Goal: Task Accomplishment & Management: Use online tool/utility

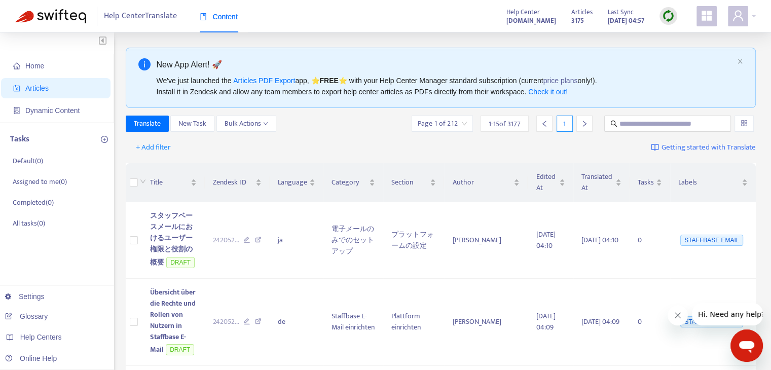
click at [709, 21] on icon "appstore" at bounding box center [706, 16] width 10 height 10
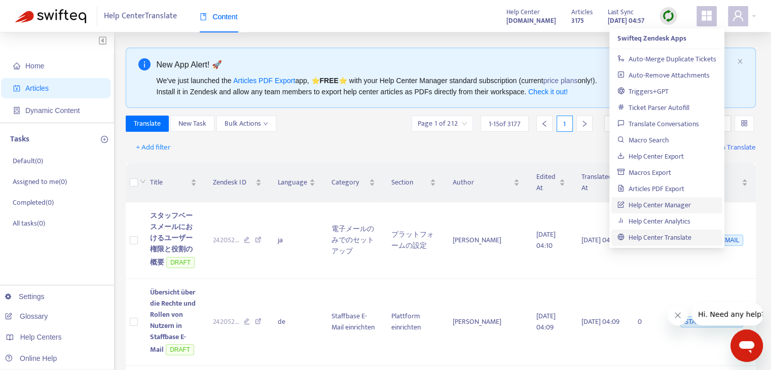
click at [659, 205] on link "Help Center Manager" at bounding box center [653, 205] width 73 height 12
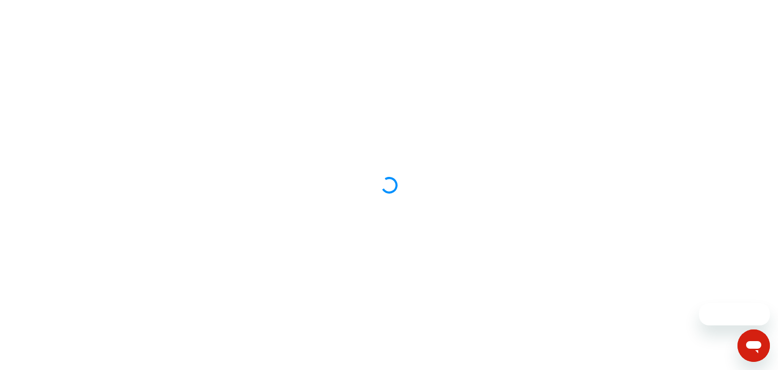
drag, startPoint x: 650, startPoint y: 219, endPoint x: 657, endPoint y: 197, distance: 23.4
click at [657, 198] on div at bounding box center [389, 185] width 778 height 370
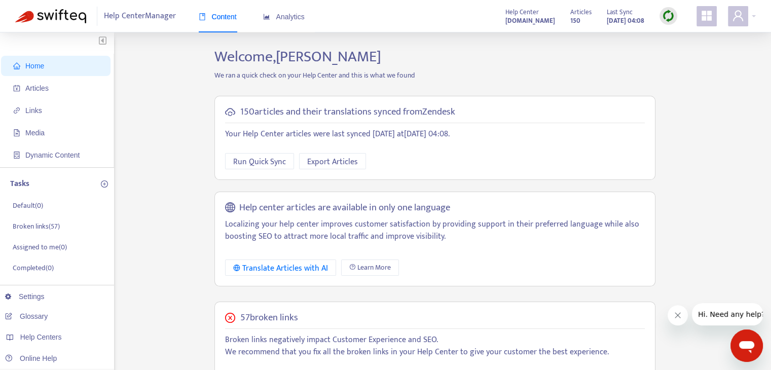
click at [519, 58] on h2 "Welcome, Byron Taroc" at bounding box center [435, 57] width 456 height 18
click at [44, 91] on span "Articles" at bounding box center [36, 88] width 23 height 8
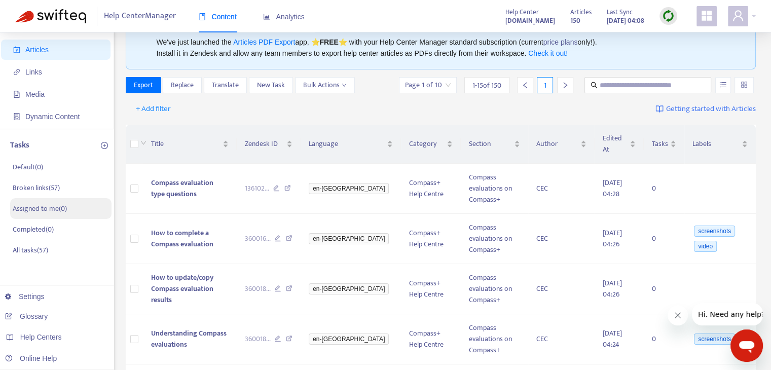
scroll to position [101, 0]
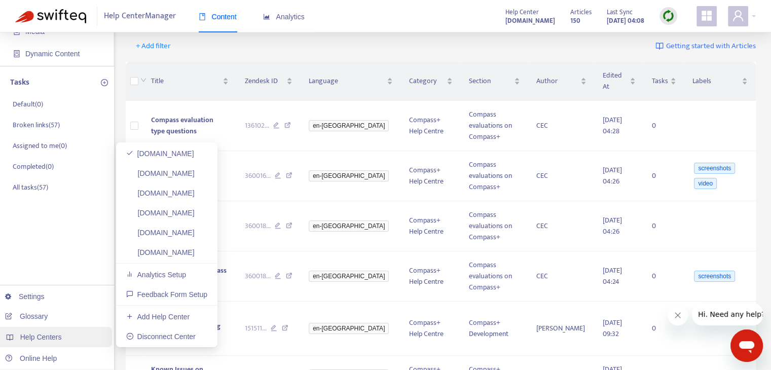
click at [67, 339] on div "Help Centers" at bounding box center [54, 337] width 115 height 20
click at [188, 256] on link "[DOMAIN_NAME]" at bounding box center [160, 252] width 68 height 8
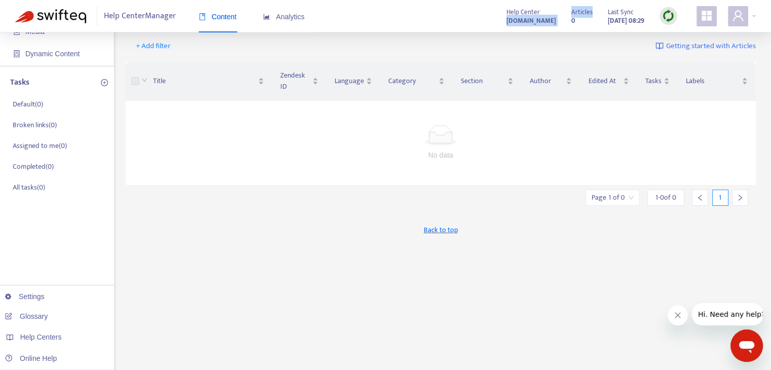
drag, startPoint x: 550, startPoint y: 19, endPoint x: 428, endPoint y: 23, distance: 121.6
click at [428, 23] on div "Help Center Manager Content Analytics Help Center cec-test-compassplus.zendesk.…" at bounding box center [385, 16] width 771 height 32
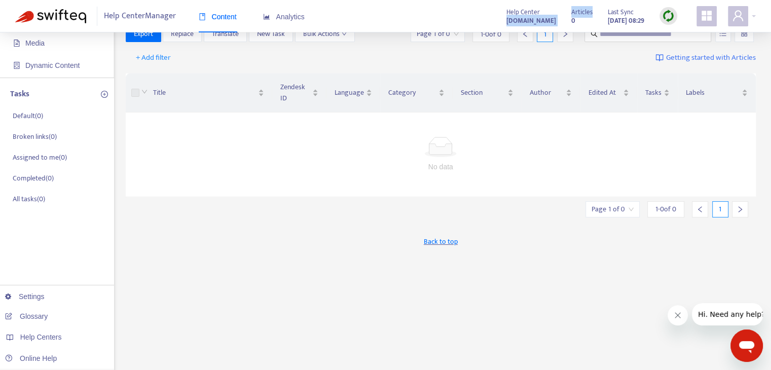
scroll to position [0, 0]
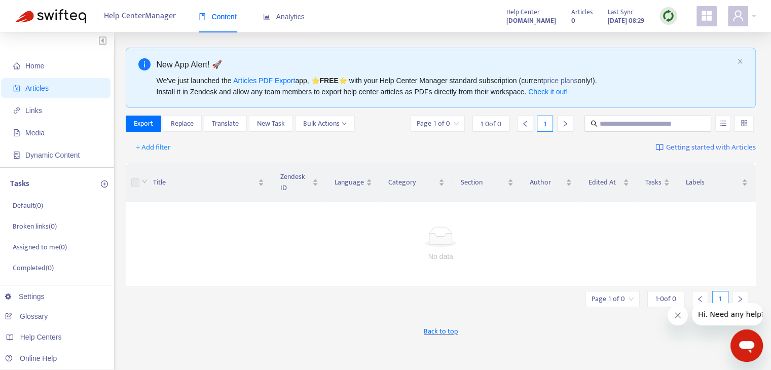
click at [55, 83] on span "Articles" at bounding box center [57, 88] width 89 height 20
click at [67, 67] on span "Home" at bounding box center [57, 66] width 89 height 20
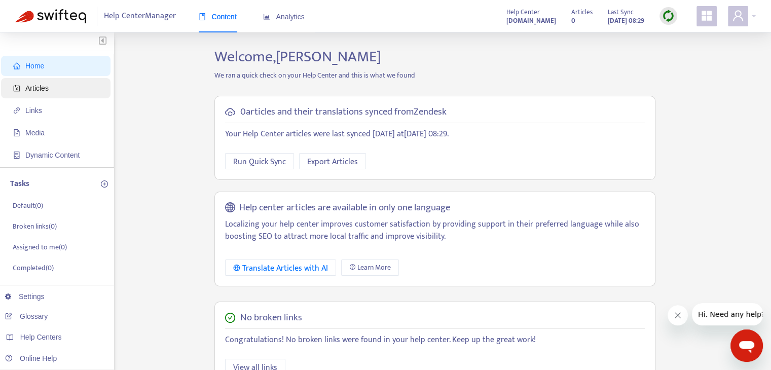
click at [69, 92] on span "Articles" at bounding box center [57, 88] width 89 height 20
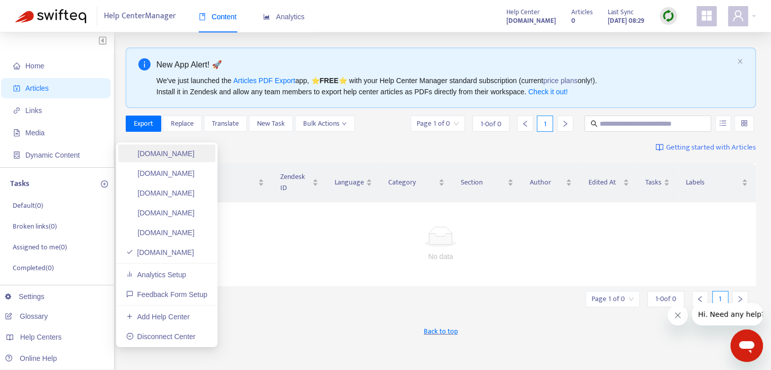
click at [195, 157] on link "[DOMAIN_NAME]" at bounding box center [160, 153] width 68 height 8
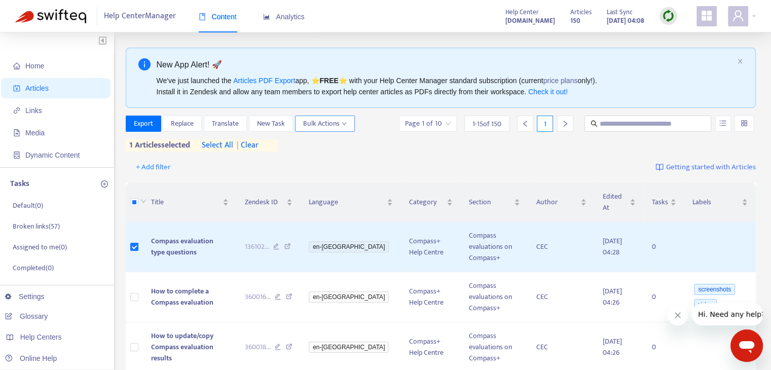
click at [323, 125] on span "Bulk Actions" at bounding box center [325, 123] width 44 height 11
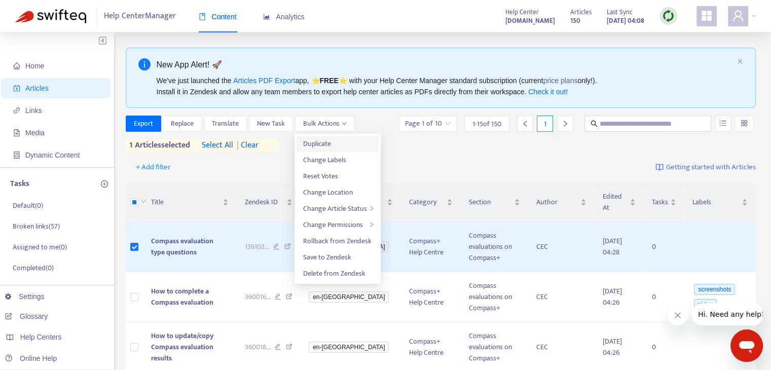
click at [348, 145] on span "Duplicate" at bounding box center [337, 143] width 70 height 11
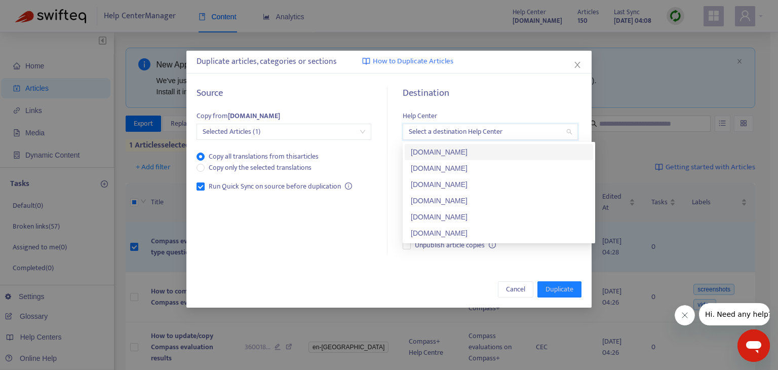
click at [497, 135] on input "search" at bounding box center [490, 131] width 163 height 15
click at [476, 232] on div "[DOMAIN_NAME]" at bounding box center [499, 232] width 176 height 11
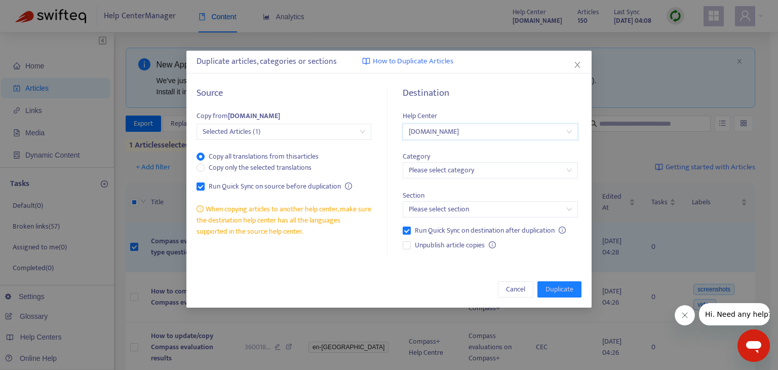
click at [497, 175] on input "search" at bounding box center [490, 170] width 163 height 15
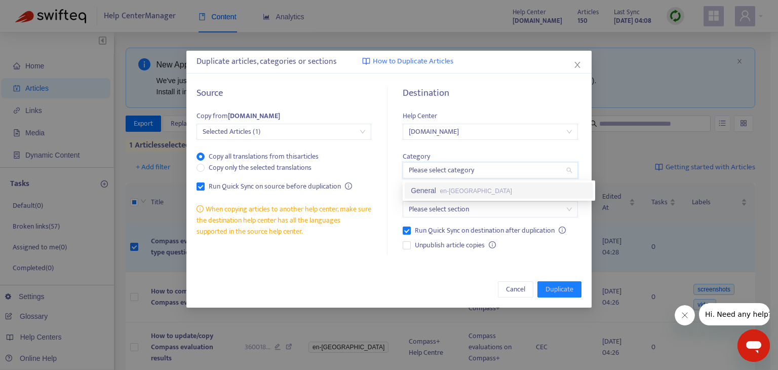
click at [488, 193] on div "General en-gb" at bounding box center [499, 190] width 176 height 11
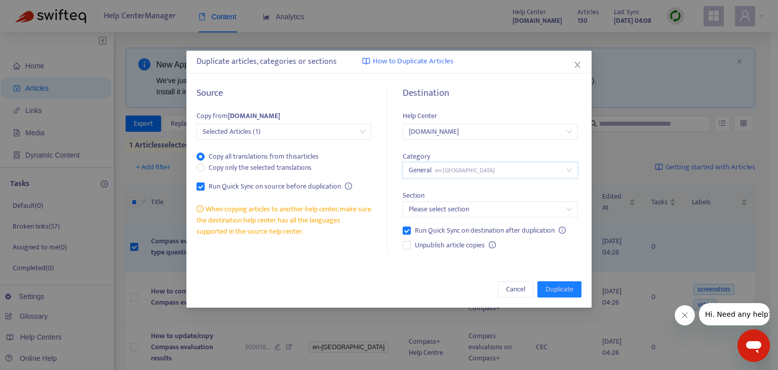
click at [502, 174] on span "General en-gb" at bounding box center [490, 170] width 163 height 15
click at [489, 209] on input "search" at bounding box center [490, 209] width 163 height 15
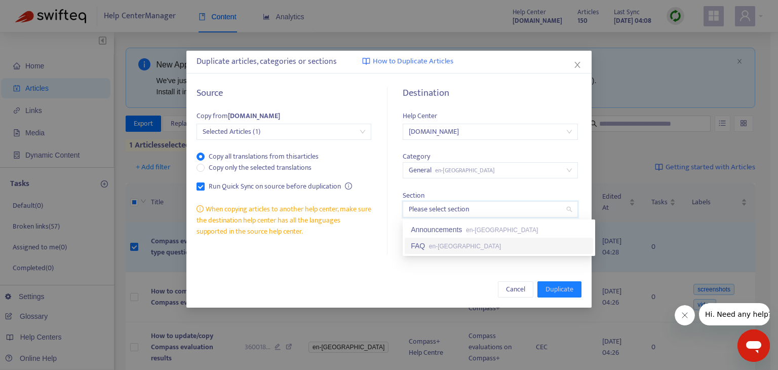
click at [478, 252] on div "FAQ en-gb" at bounding box center [499, 246] width 188 height 16
click at [491, 216] on span "FAQ en-gb" at bounding box center [490, 209] width 163 height 15
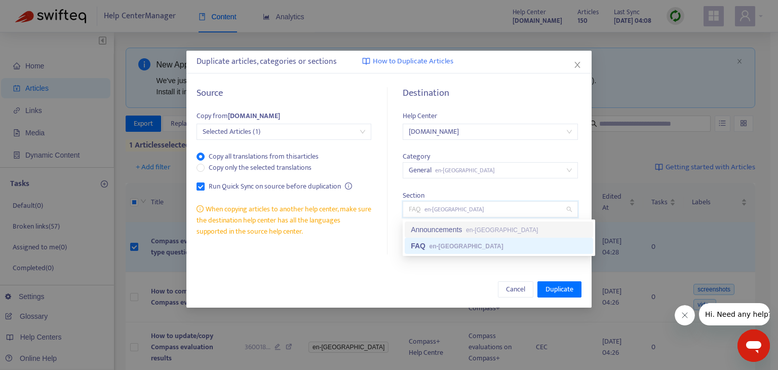
click at [486, 234] on div "Announcements en-gb" at bounding box center [499, 229] width 176 height 11
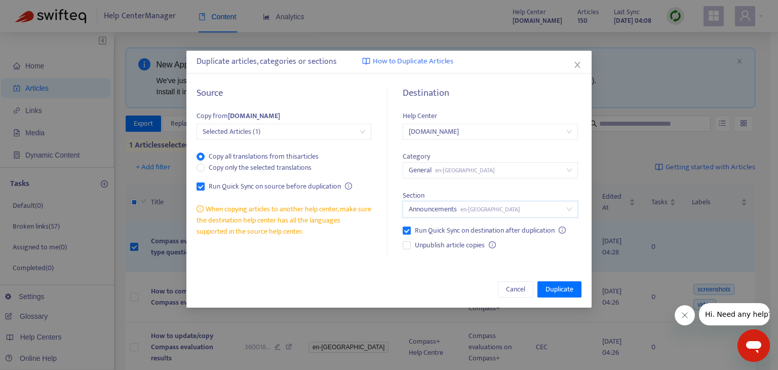
click at [512, 176] on span "General en-gb" at bounding box center [490, 170] width 163 height 15
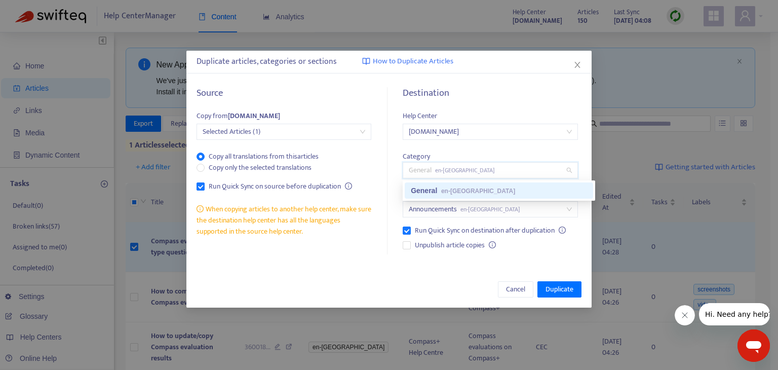
click at [505, 190] on div "General en-gb" at bounding box center [499, 190] width 176 height 11
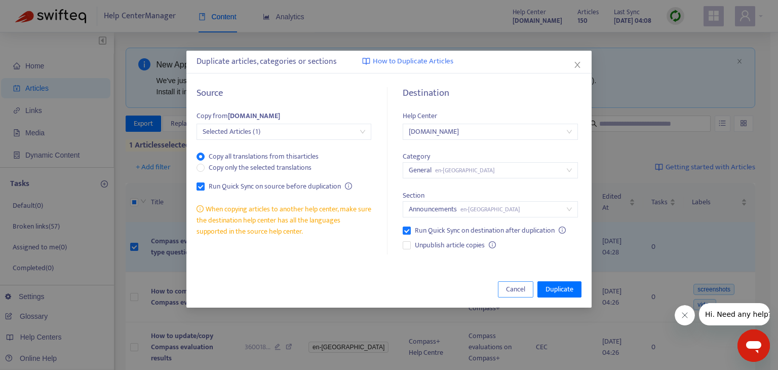
click at [515, 291] on span "Cancel" at bounding box center [515, 289] width 19 height 11
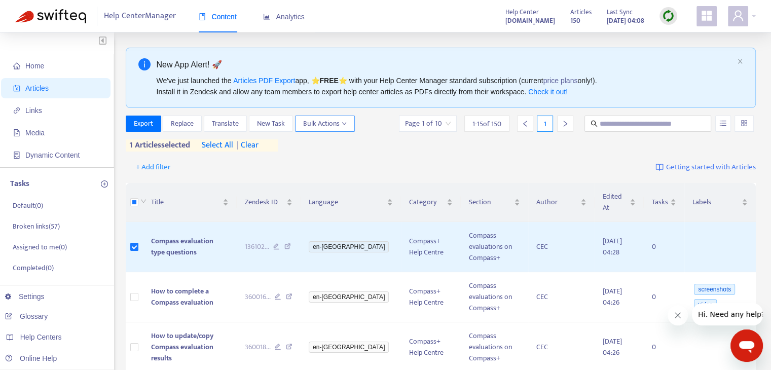
click at [331, 119] on span "Bulk Actions" at bounding box center [325, 123] width 44 height 11
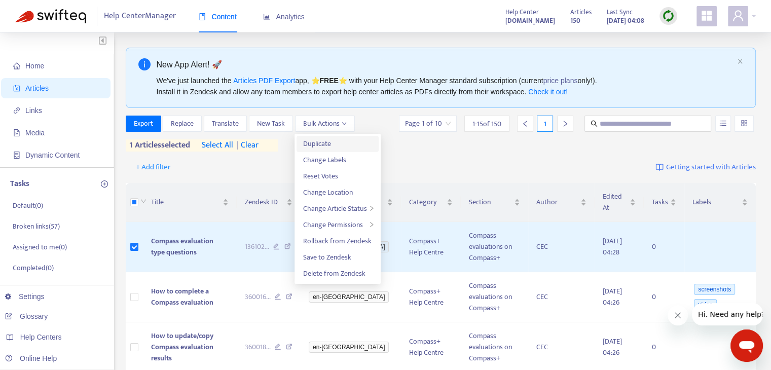
click at [339, 143] on span "Duplicate" at bounding box center [337, 143] width 70 height 11
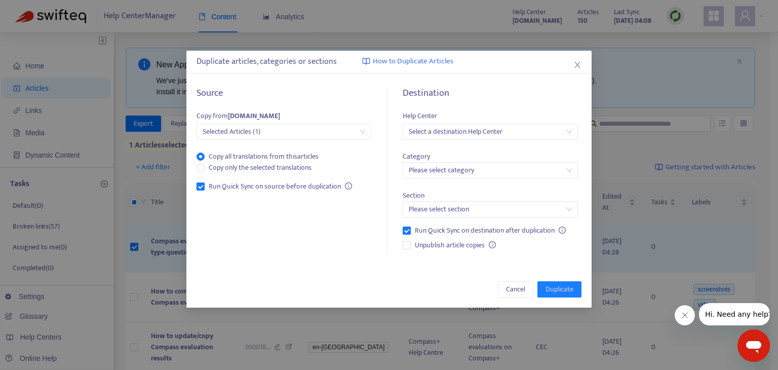
click at [494, 130] on input "search" at bounding box center [490, 131] width 163 height 15
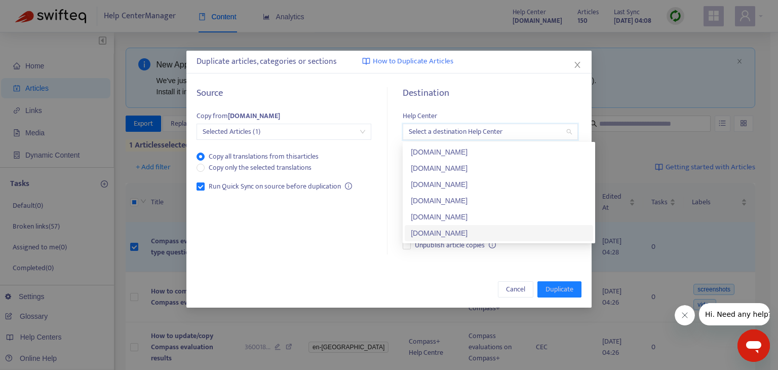
click at [478, 236] on div "[DOMAIN_NAME]" at bounding box center [499, 232] width 176 height 11
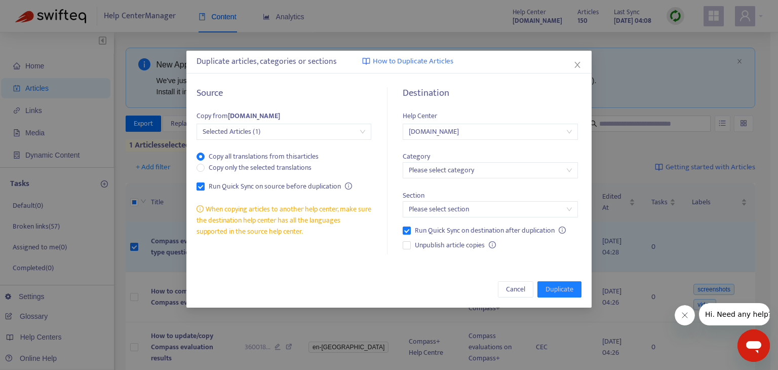
click at [373, 274] on div "Cancel Duplicate" at bounding box center [388, 289] width 405 height 36
click at [466, 170] on input "search" at bounding box center [490, 170] width 163 height 15
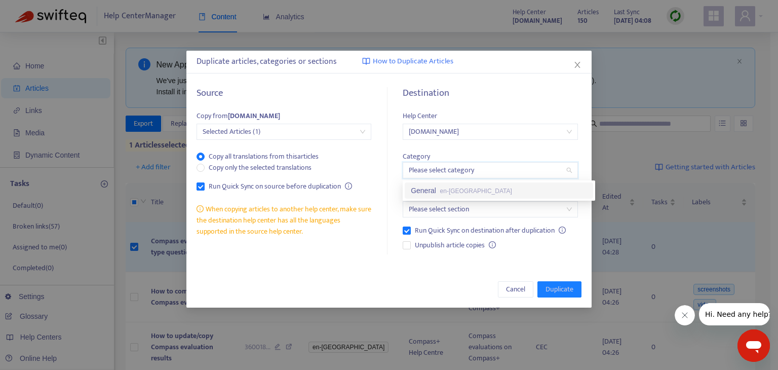
click at [462, 195] on div "General en-gb" at bounding box center [499, 190] width 176 height 11
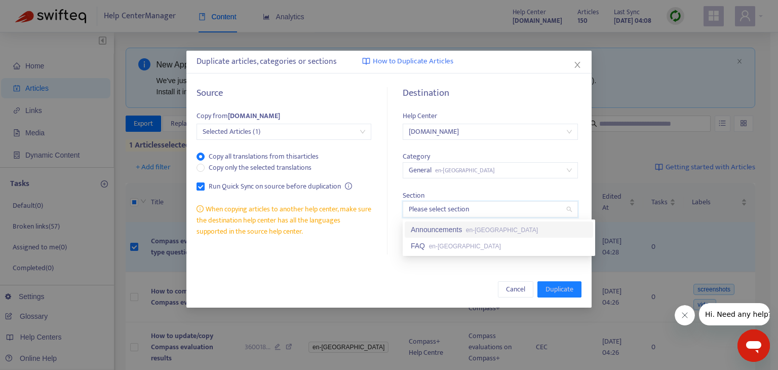
click at [471, 213] on input "search" at bounding box center [490, 209] width 163 height 15
click at [463, 235] on div "Announcements en-gb" at bounding box center [499, 229] width 188 height 16
click at [581, 63] on icon "close" at bounding box center [578, 65] width 8 height 8
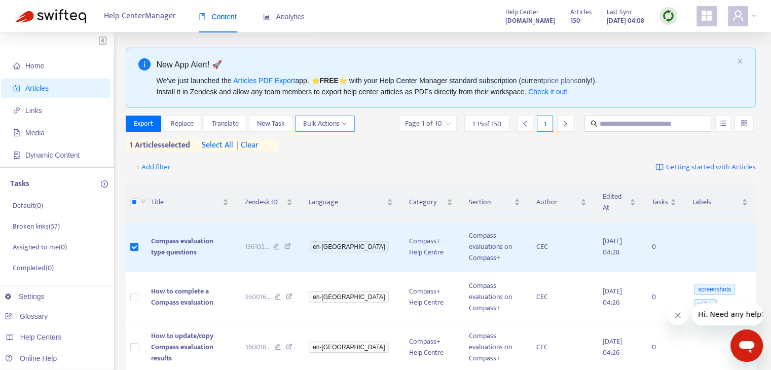
click at [326, 123] on span "Bulk Actions" at bounding box center [325, 123] width 44 height 11
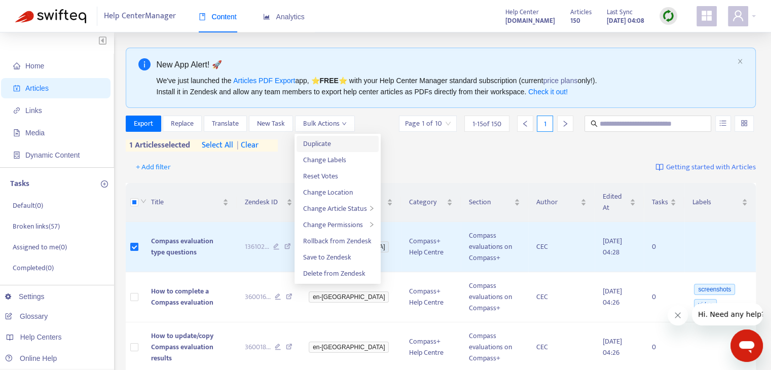
click at [342, 142] on span "Duplicate" at bounding box center [337, 143] width 70 height 11
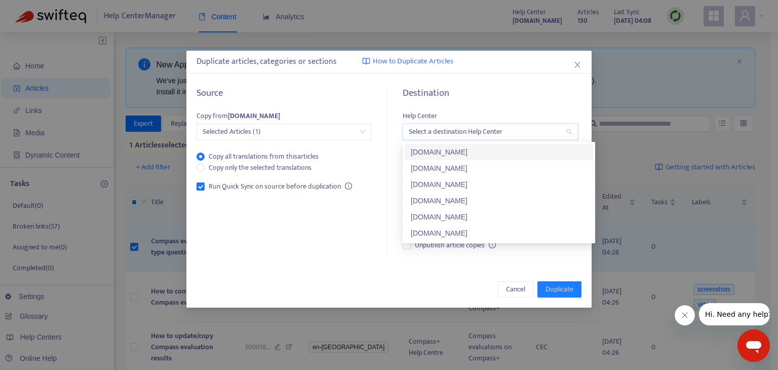
click at [487, 134] on input "search" at bounding box center [490, 131] width 163 height 15
click at [480, 237] on div "[DOMAIN_NAME]" at bounding box center [499, 232] width 176 height 11
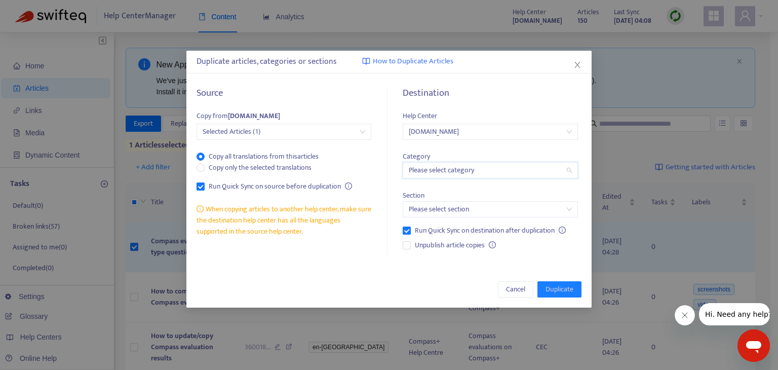
click at [478, 171] on input "search" at bounding box center [490, 170] width 163 height 15
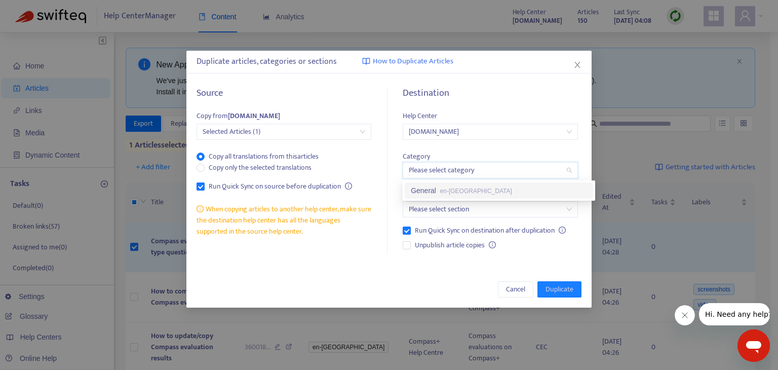
click at [470, 191] on div "General en-gb" at bounding box center [499, 190] width 176 height 11
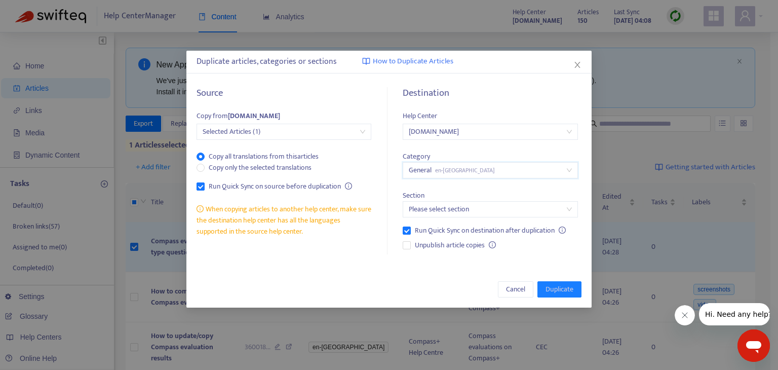
click at [469, 211] on input "search" at bounding box center [490, 209] width 163 height 15
click at [468, 232] on span "en-[GEOGRAPHIC_DATA]" at bounding box center [502, 229] width 72 height 7
click at [569, 284] on span "Duplicate" at bounding box center [560, 289] width 28 height 11
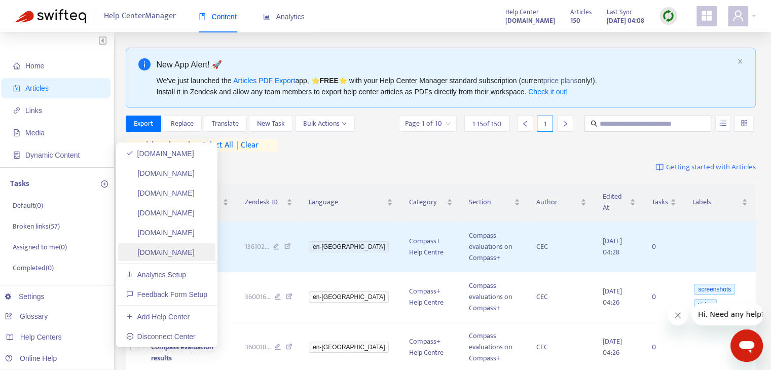
click at [195, 253] on link "[DOMAIN_NAME]" at bounding box center [160, 252] width 68 height 8
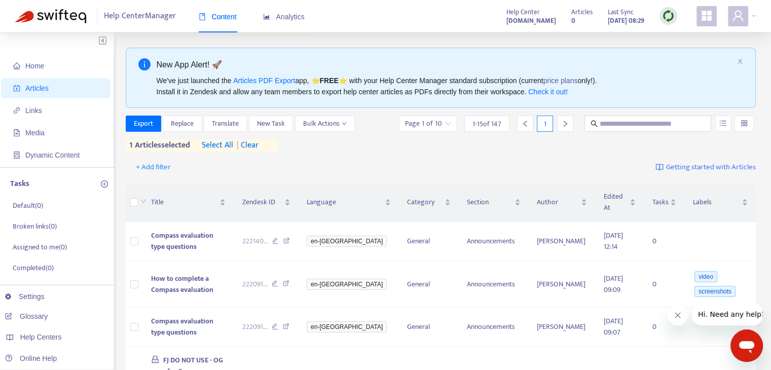
click at [382, 152] on div "Export Replace Translate New Task Bulk Actions Page 1 of 10 1 - 15 of 147 1 1 a…" at bounding box center [441, 136] width 630 height 40
click at [54, 82] on span "Articles" at bounding box center [57, 88] width 89 height 20
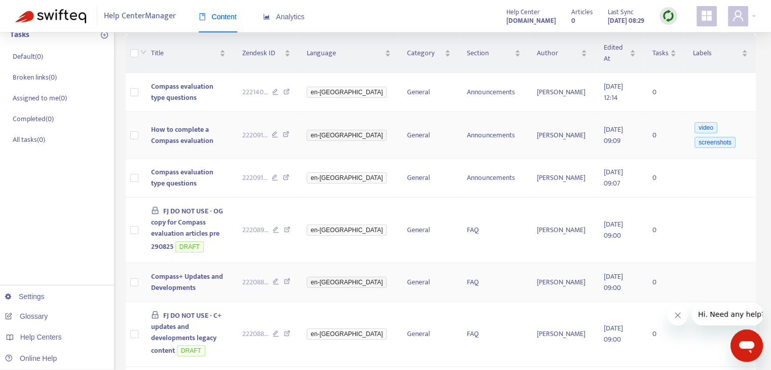
scroll to position [80, 0]
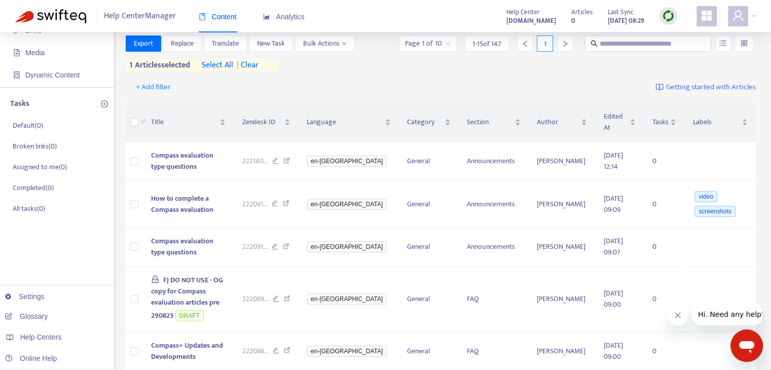
click at [506, 20] on strong "[DOMAIN_NAME]" at bounding box center [531, 20] width 50 height 11
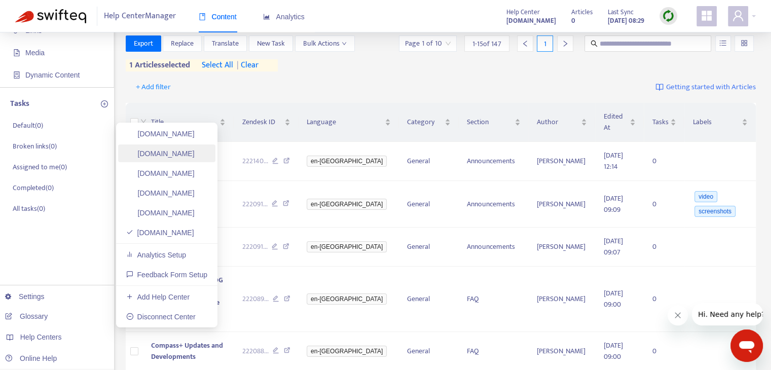
scroll to position [29, 0]
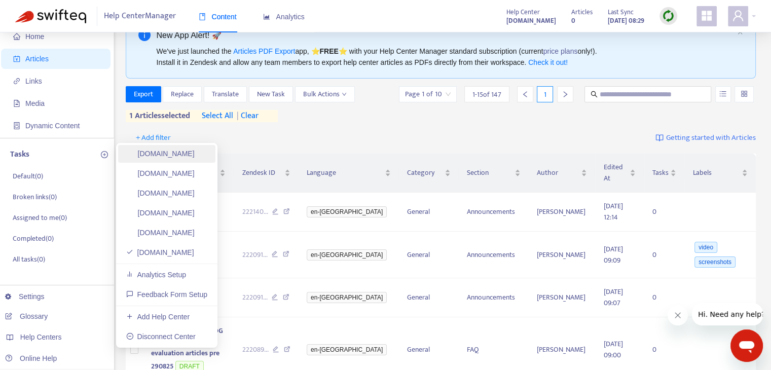
click at [193, 158] on link "[DOMAIN_NAME]" at bounding box center [160, 153] width 68 height 8
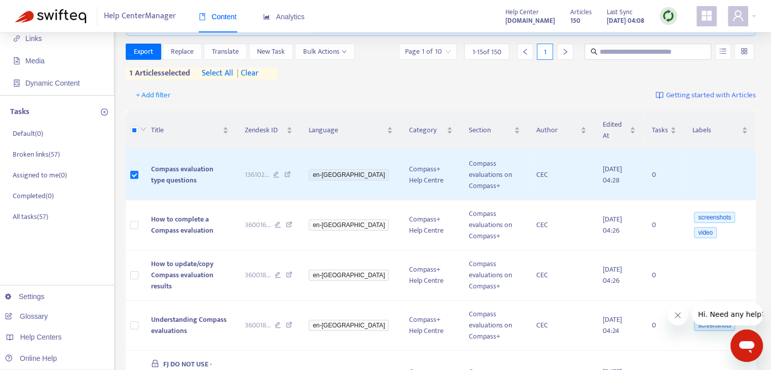
scroll to position [0, 0]
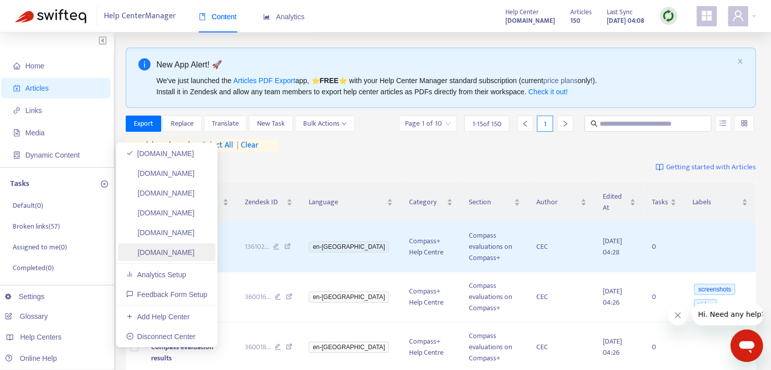
click at [195, 256] on link "[DOMAIN_NAME]" at bounding box center [160, 252] width 68 height 8
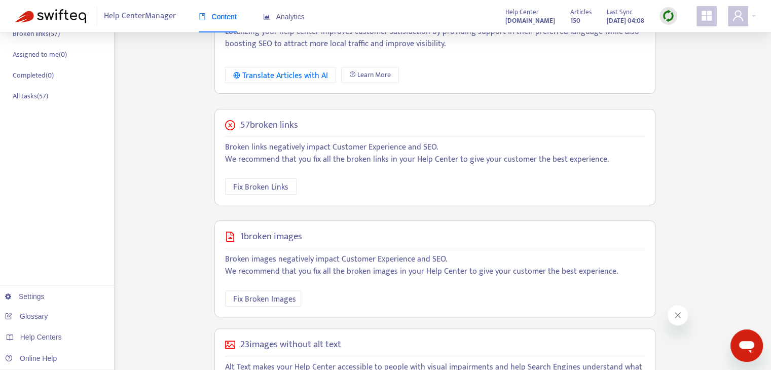
scroll to position [271, 0]
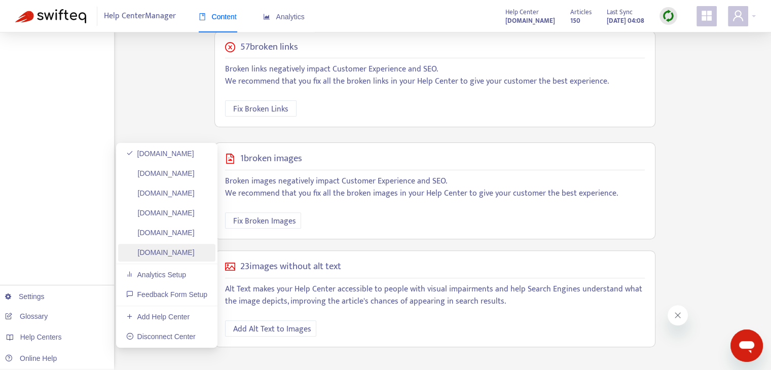
click at [195, 253] on link "cec-test-compassplus.zendesk.com" at bounding box center [160, 252] width 68 height 8
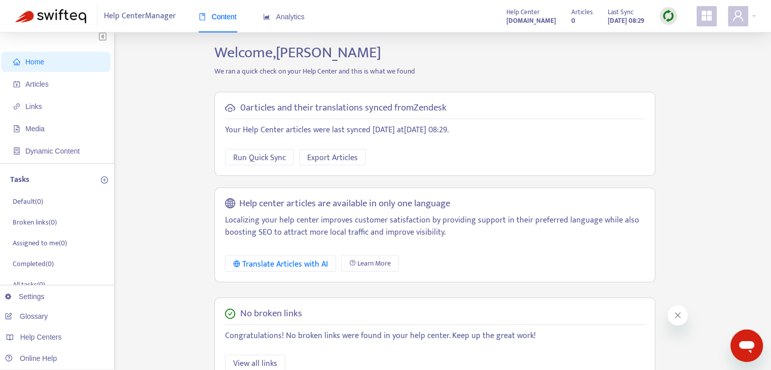
scroll to position [0, 0]
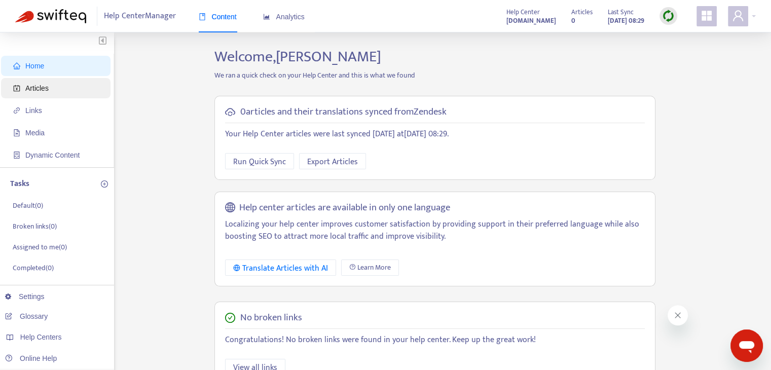
click at [44, 88] on span "Articles" at bounding box center [36, 88] width 23 height 8
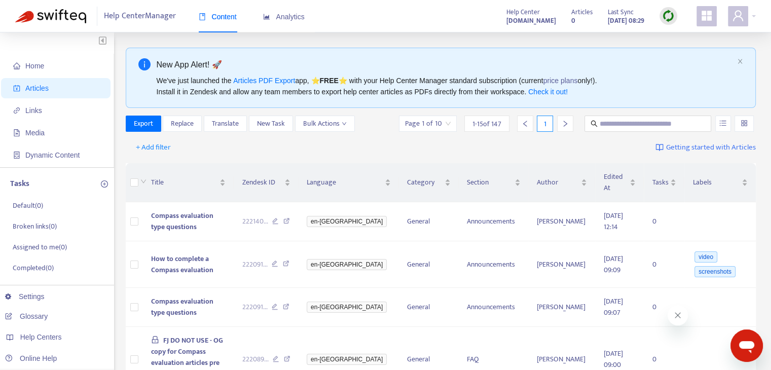
drag, startPoint x: 48, startPoint y: 93, endPoint x: 36, endPoint y: 85, distance: 14.2
drag, startPoint x: 36, startPoint y: 85, endPoint x: 391, endPoint y: 53, distance: 356.1
click at [391, 52] on div "New App Alert! 🚀 We've just launched the Articles PDF Export app, ⭐ FREE ⭐️ wit…" at bounding box center [441, 78] width 630 height 60
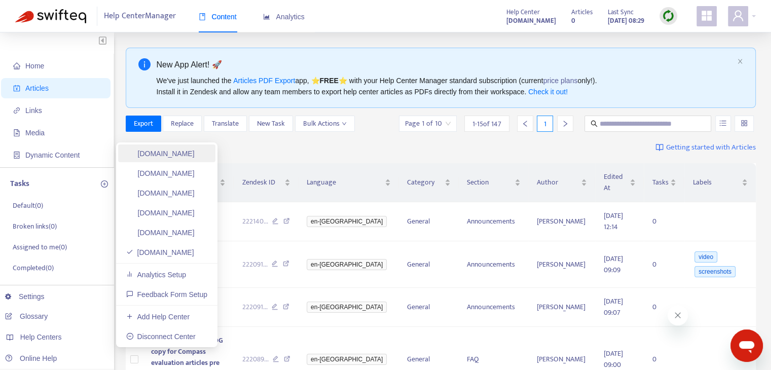
click at [195, 155] on link "[DOMAIN_NAME]" at bounding box center [160, 153] width 68 height 8
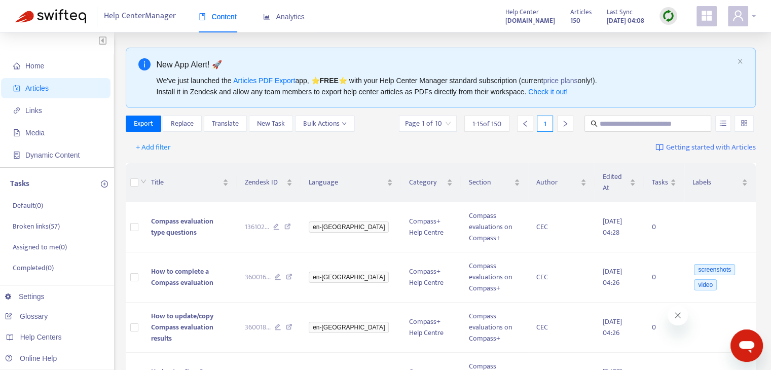
click at [739, 21] on icon "user" at bounding box center [738, 16] width 12 height 12
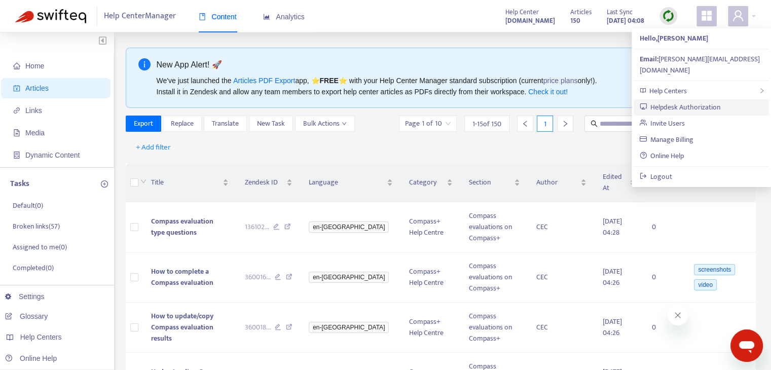
click at [705, 101] on link "Helpdesk Authorization" at bounding box center [679, 107] width 81 height 12
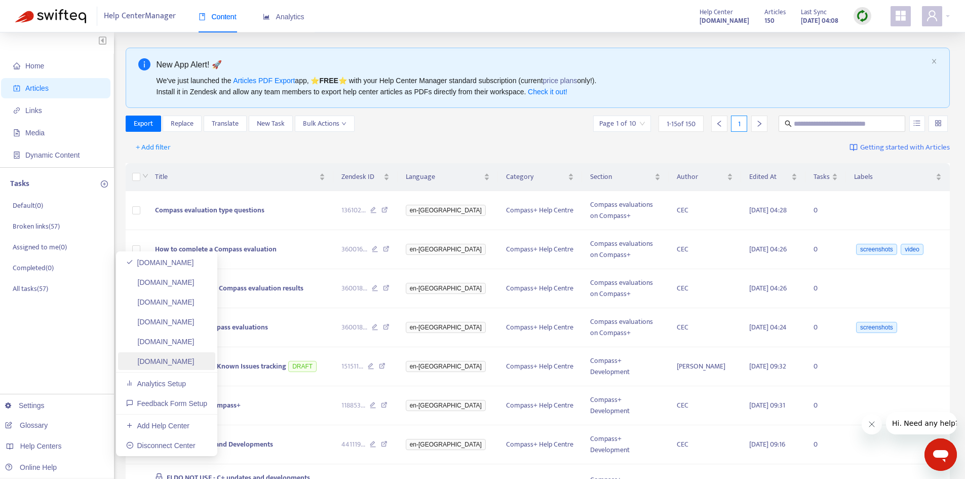
click at [195, 361] on link "[DOMAIN_NAME]" at bounding box center [160, 361] width 68 height 8
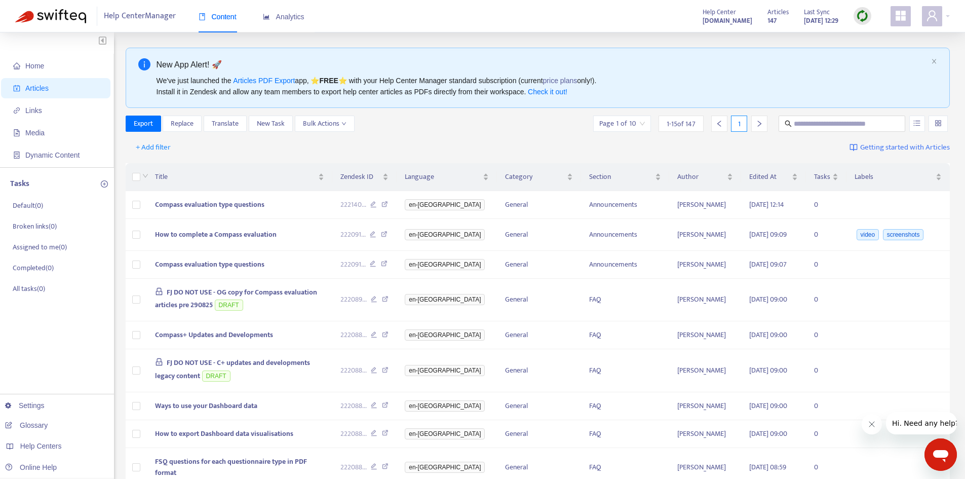
click at [644, 79] on div "We've just launched the Articles PDF Export app, ⭐ FREE ⭐️ with your Help Cente…" at bounding box center [542, 86] width 771 height 22
